Goal: Find contact information: Find contact information

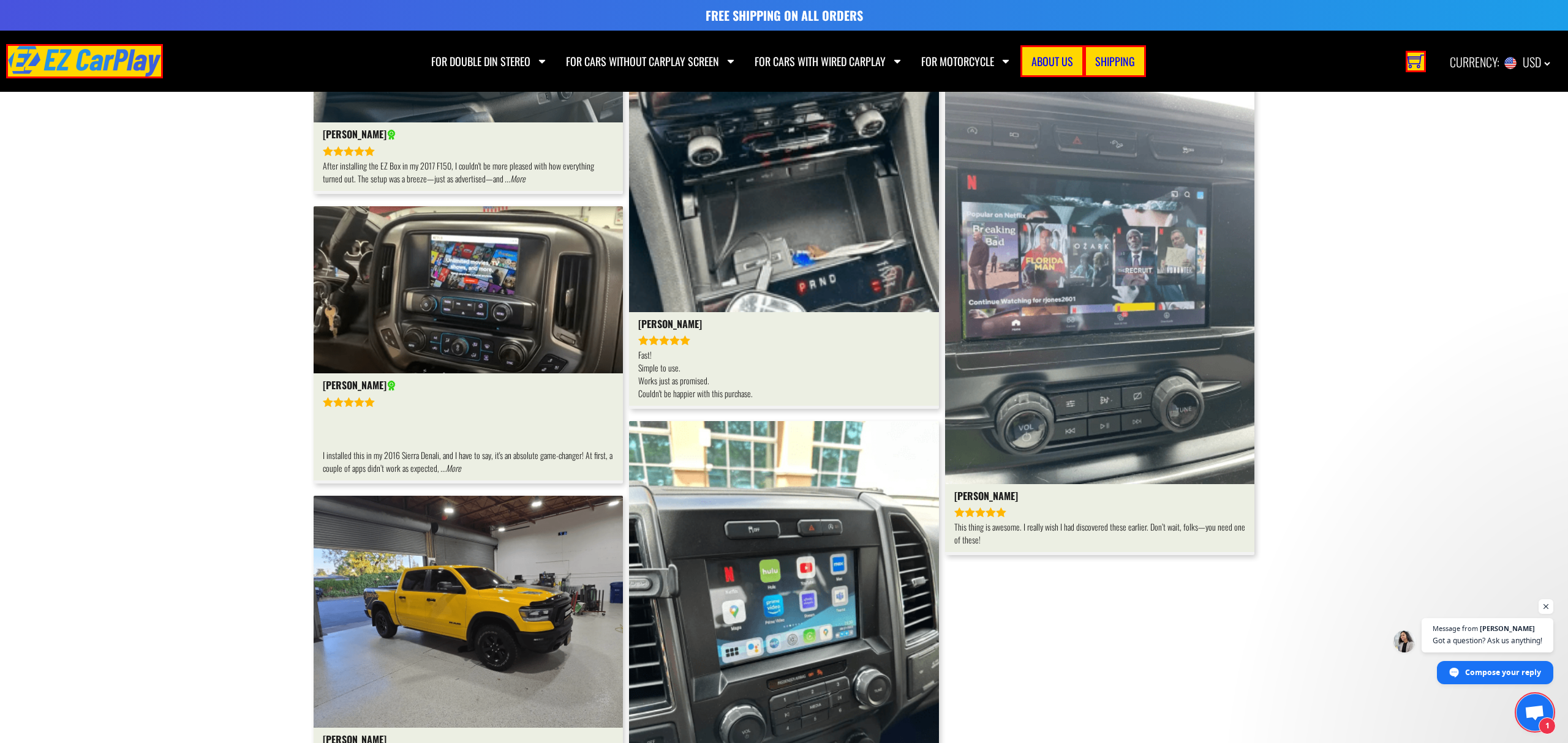
scroll to position [3611, 0]
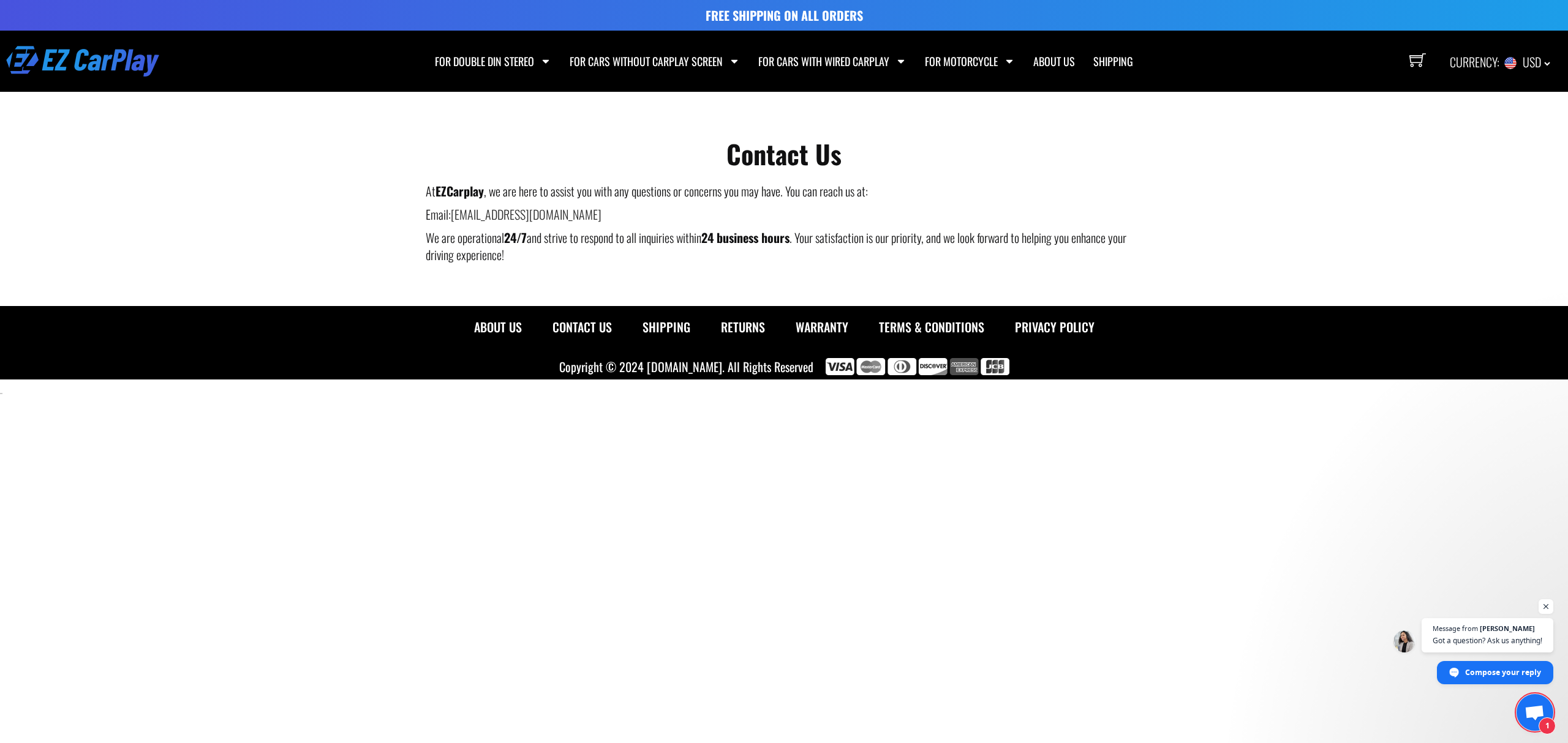
click at [769, 163] on strong "Contact Us" at bounding box center [783, 153] width 115 height 38
copy strong "Contact Us"
